Goal: Find specific page/section: Find specific page/section

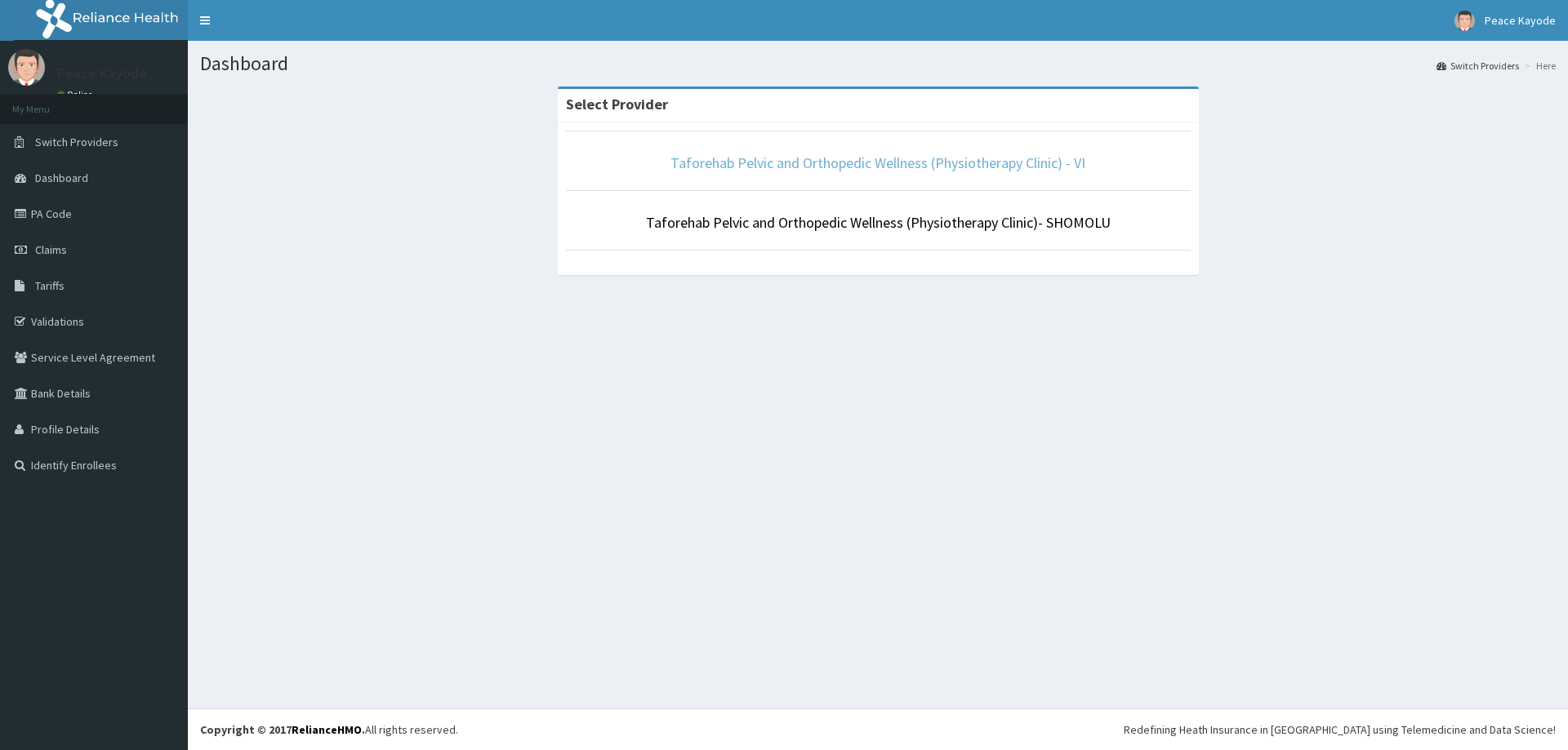
click at [1025, 161] on link "Taforehab Pelvic and Orthopedic Wellness (Physiotherapy Clinic) - VI" at bounding box center [878, 162] width 415 height 19
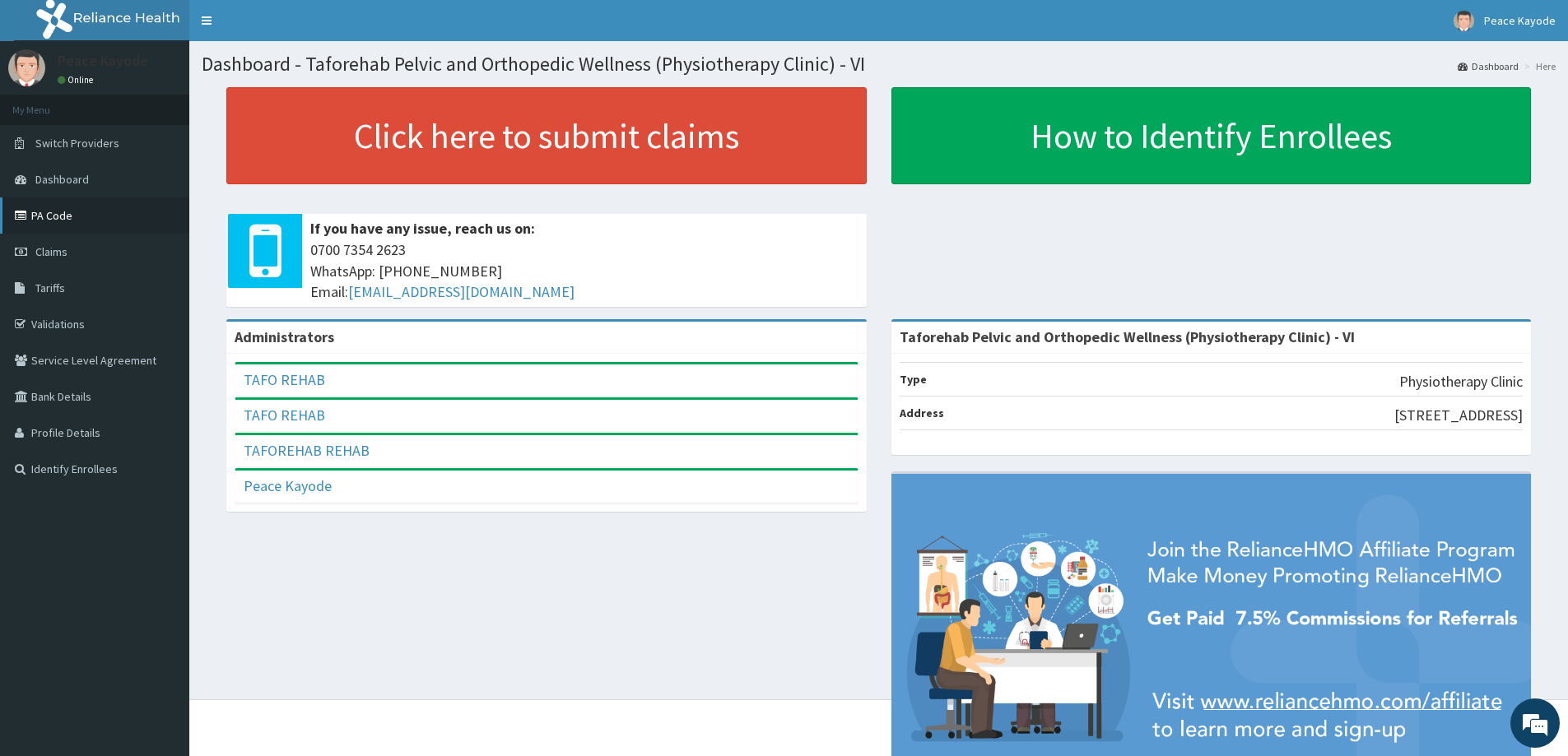
click at [43, 216] on link "PA Code" at bounding box center [94, 215] width 189 height 36
